Goal: Information Seeking & Learning: Learn about a topic

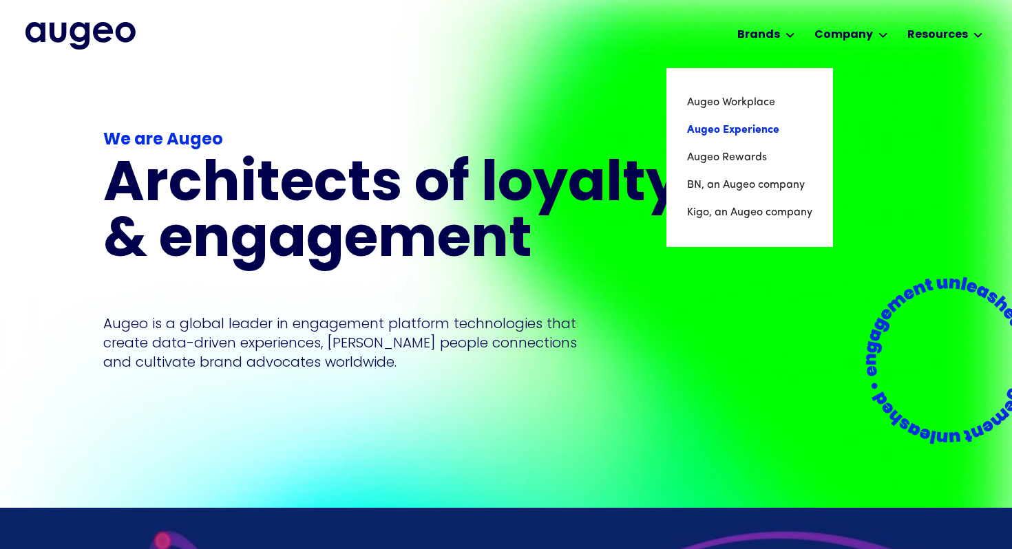
click at [742, 131] on link "Augeo Experience" at bounding box center [749, 130] width 125 height 28
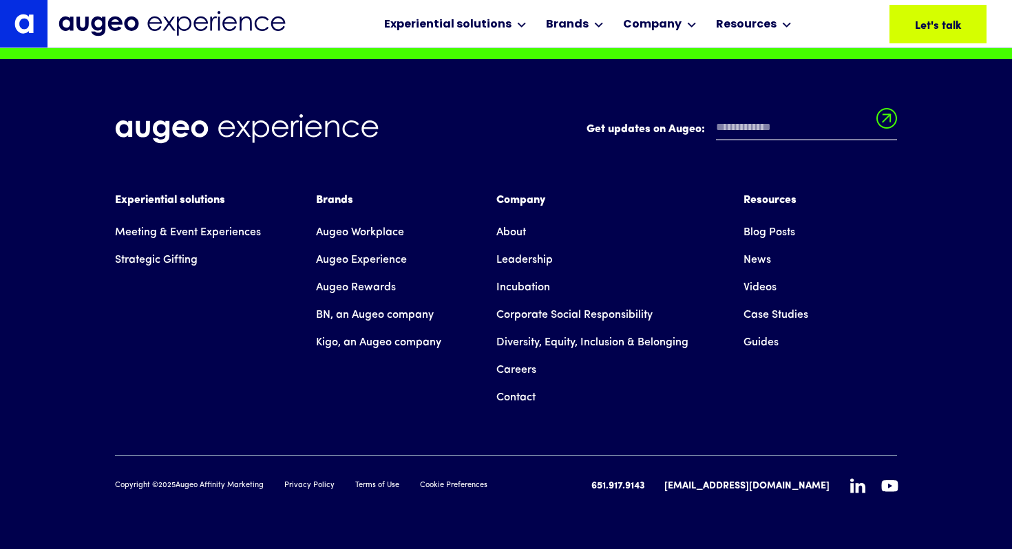
scroll to position [11924, 0]
click at [166, 232] on link "Meeting & Event Experiences" at bounding box center [188, 233] width 146 height 28
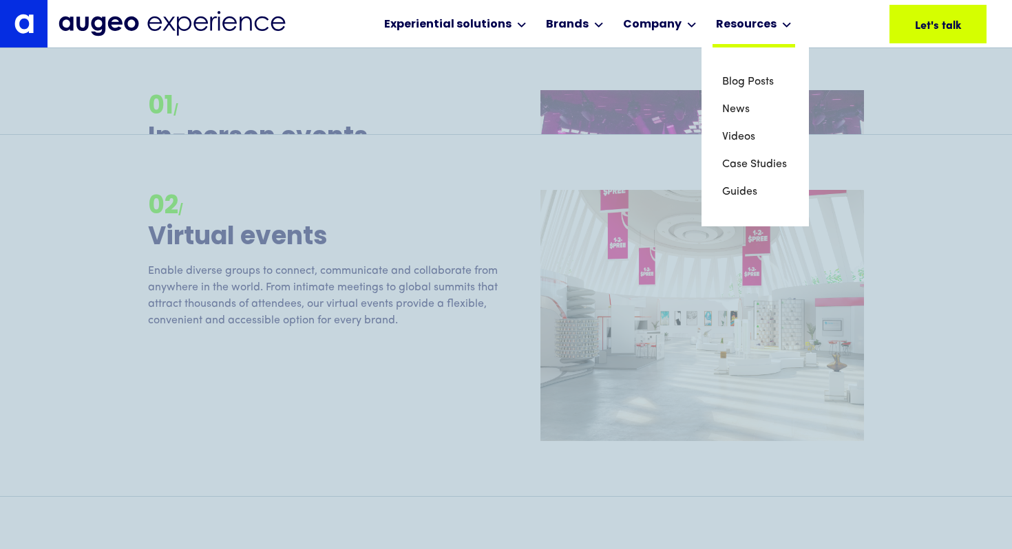
scroll to position [1706, 0]
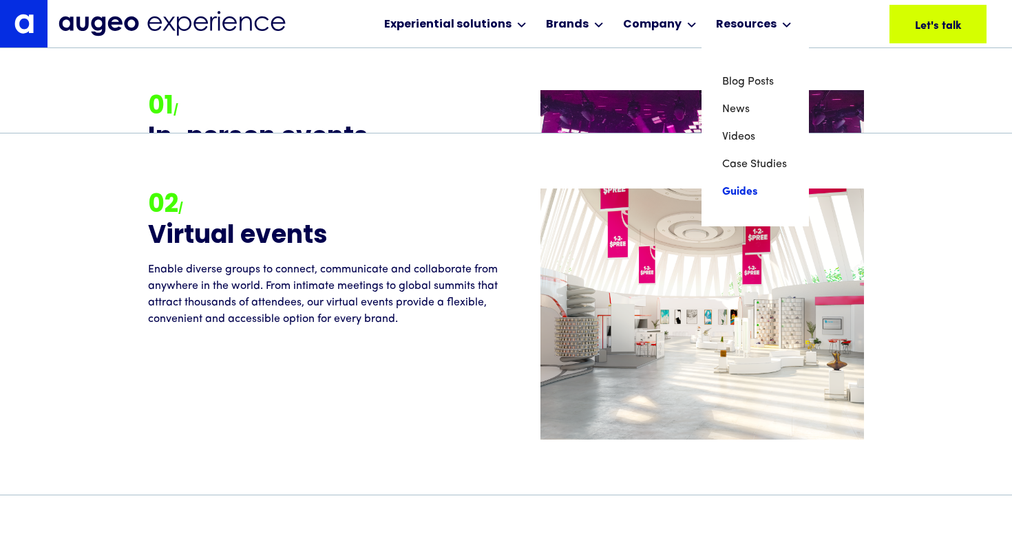
click at [726, 189] on link "Guides" at bounding box center [755, 192] width 66 height 28
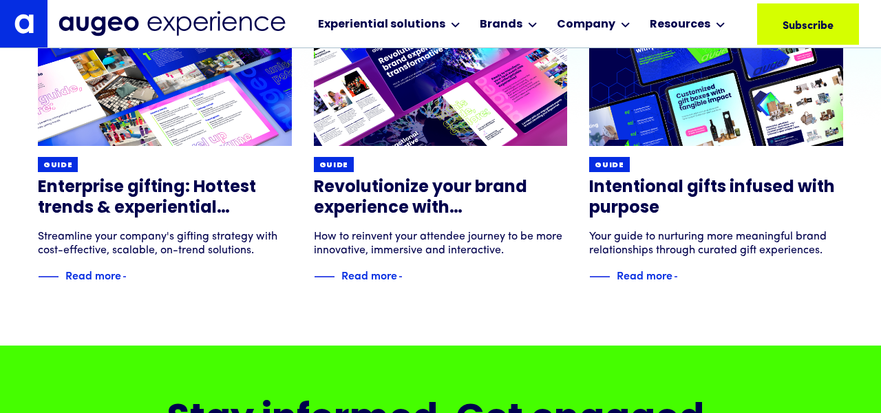
scroll to position [262, 0]
